Goal: Check status

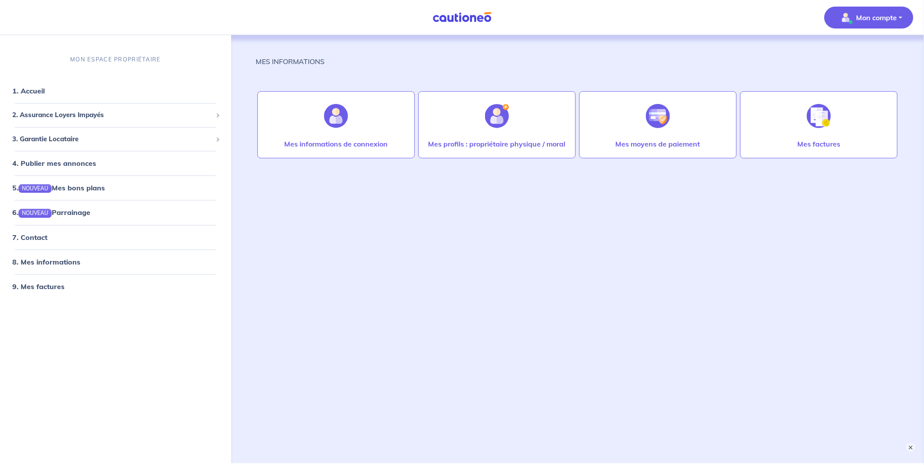
click at [862, 13] on p "Mon compte" at bounding box center [877, 17] width 41 height 11
click at [44, 93] on link "1. Accueil" at bounding box center [28, 90] width 32 height 9
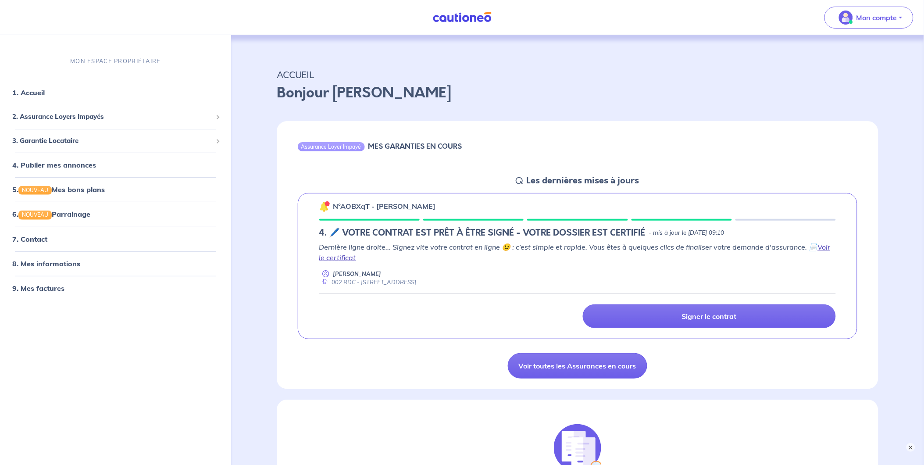
click at [329, 258] on link "Voir le certificat" at bounding box center [575, 252] width 512 height 19
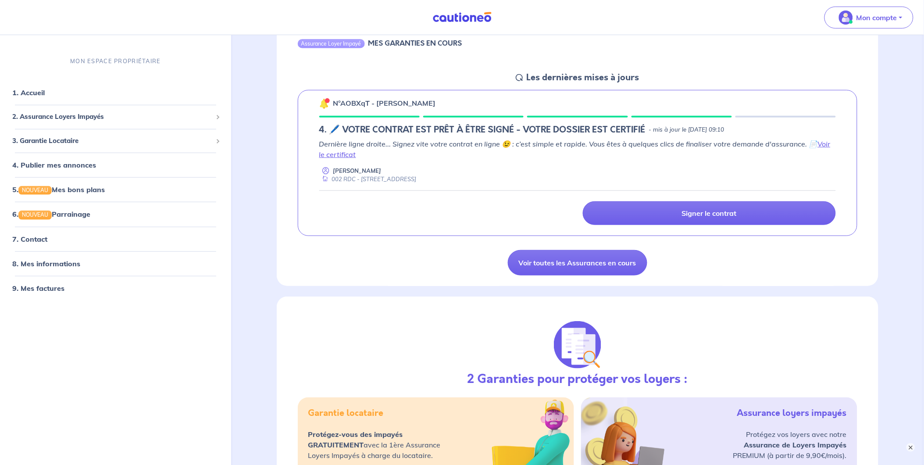
scroll to position [146, 0]
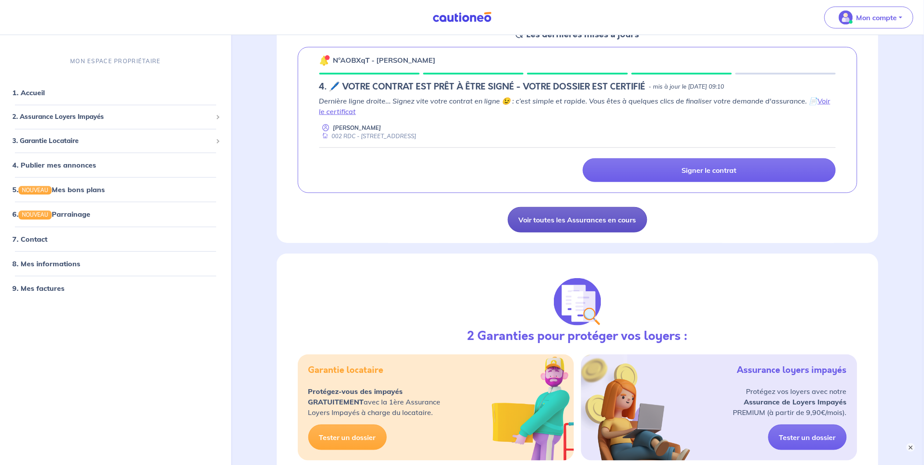
click at [582, 213] on link "Voir toutes les Assurances en cours" at bounding box center [578, 219] width 140 height 25
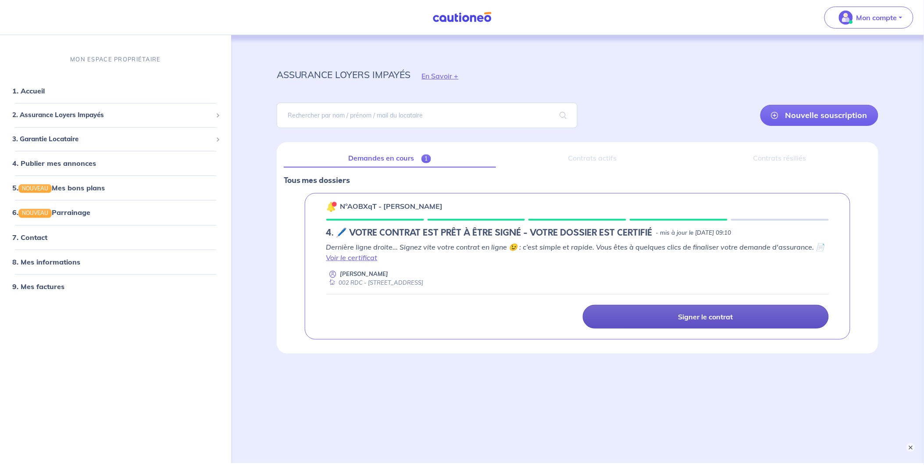
click at [709, 322] on link "Signer le contrat" at bounding box center [706, 317] width 246 height 24
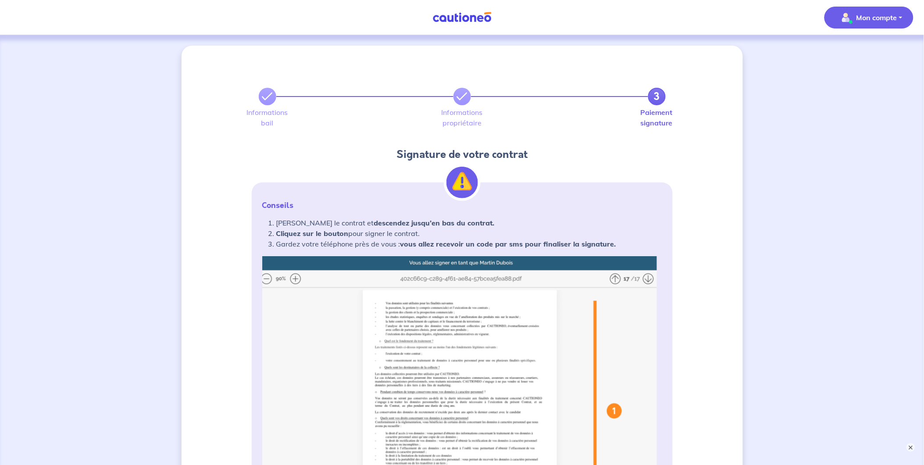
click at [841, 18] on img "button" at bounding box center [846, 18] width 14 height 14
click at [855, 54] on link "Mes informations" at bounding box center [860, 54] width 71 height 14
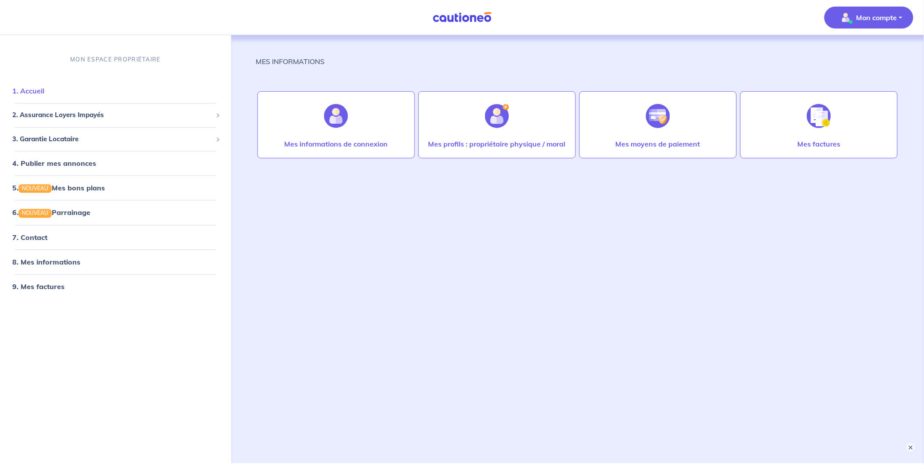
click at [44, 95] on link "1. Accueil" at bounding box center [28, 90] width 32 height 9
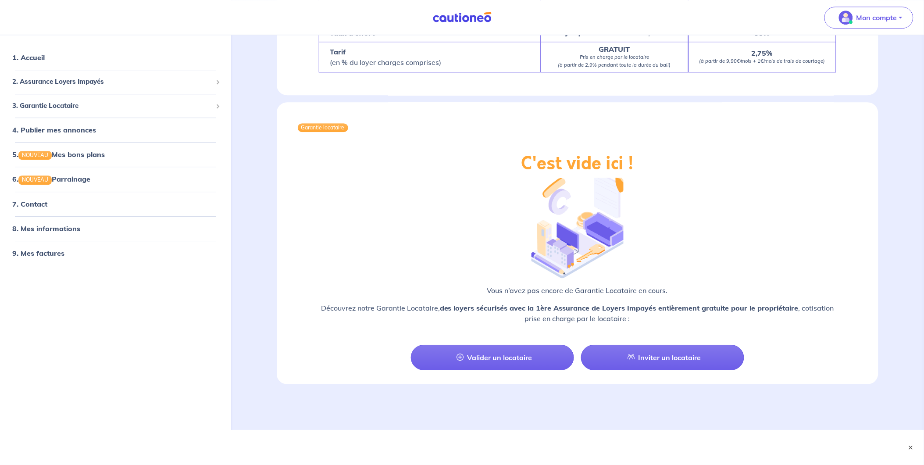
scroll to position [620, 0]
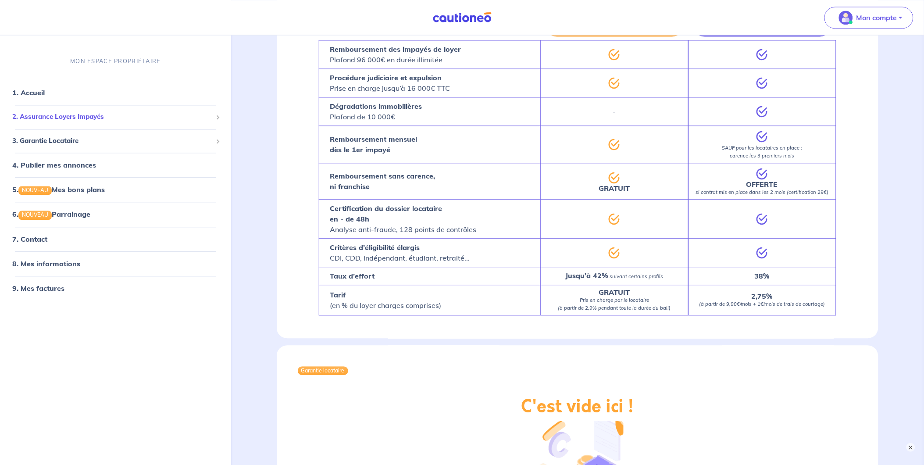
click at [88, 120] on span "2. Assurance Loyers Impayés" at bounding box center [112, 117] width 200 height 10
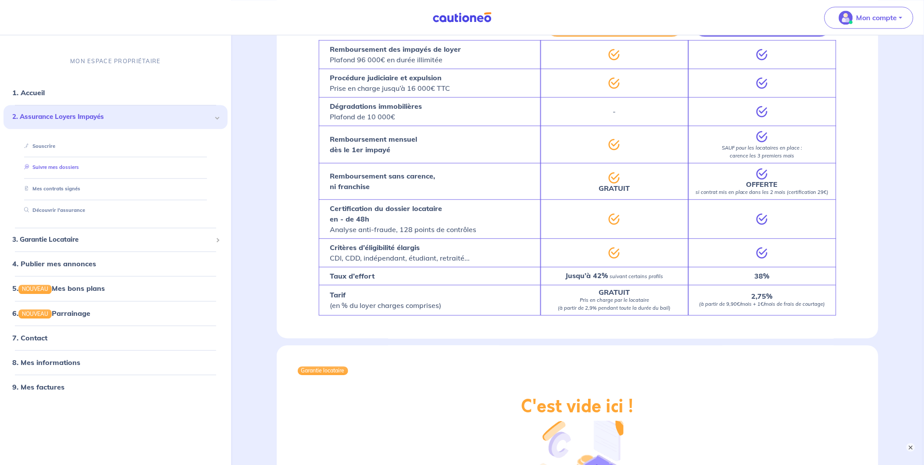
click at [79, 168] on link "Suivre mes dossiers" at bounding box center [50, 167] width 58 height 6
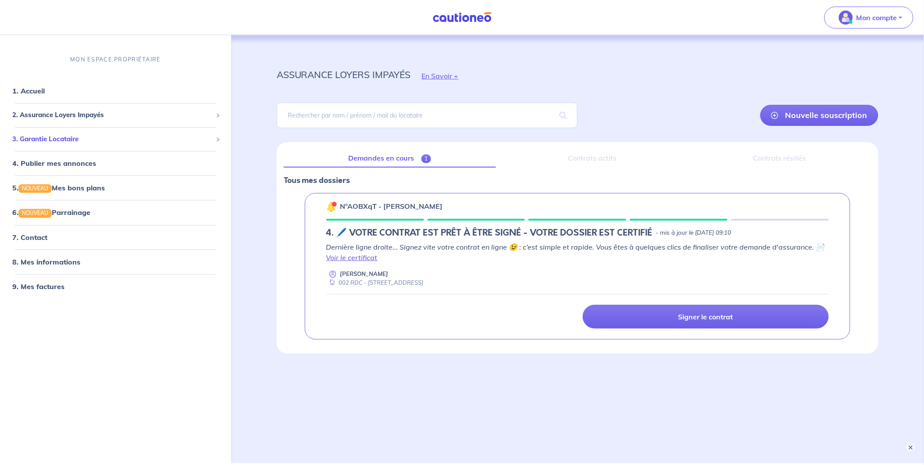
click at [86, 142] on span "3. Garantie Locataire" at bounding box center [112, 139] width 200 height 10
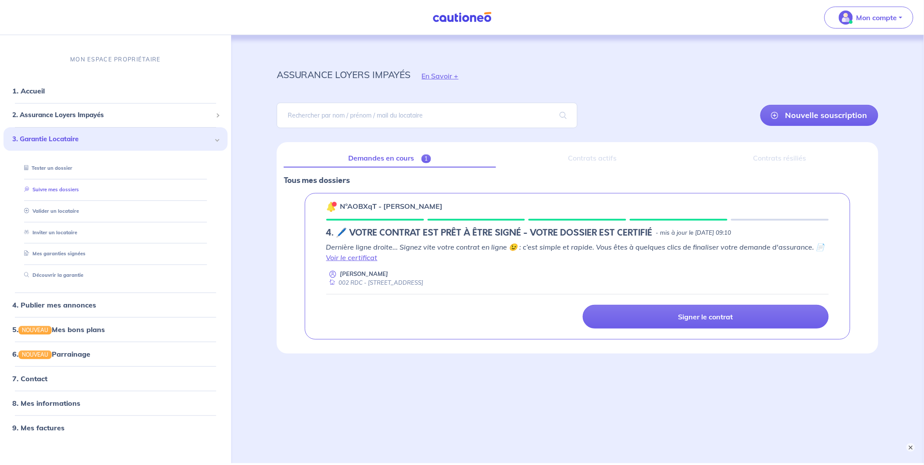
click at [60, 189] on link "Suivre mes dossiers" at bounding box center [50, 189] width 58 height 6
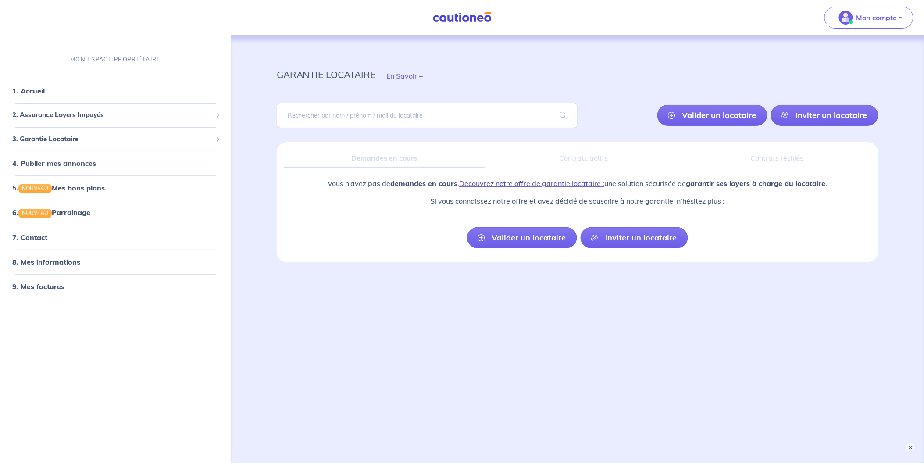
click at [480, 181] on link "Découvrez notre offre de garantie locataire :" at bounding box center [531, 183] width 145 height 9
click at [47, 242] on link "7. Contact" at bounding box center [29, 237] width 34 height 9
